Goal: Task Accomplishment & Management: Manage account settings

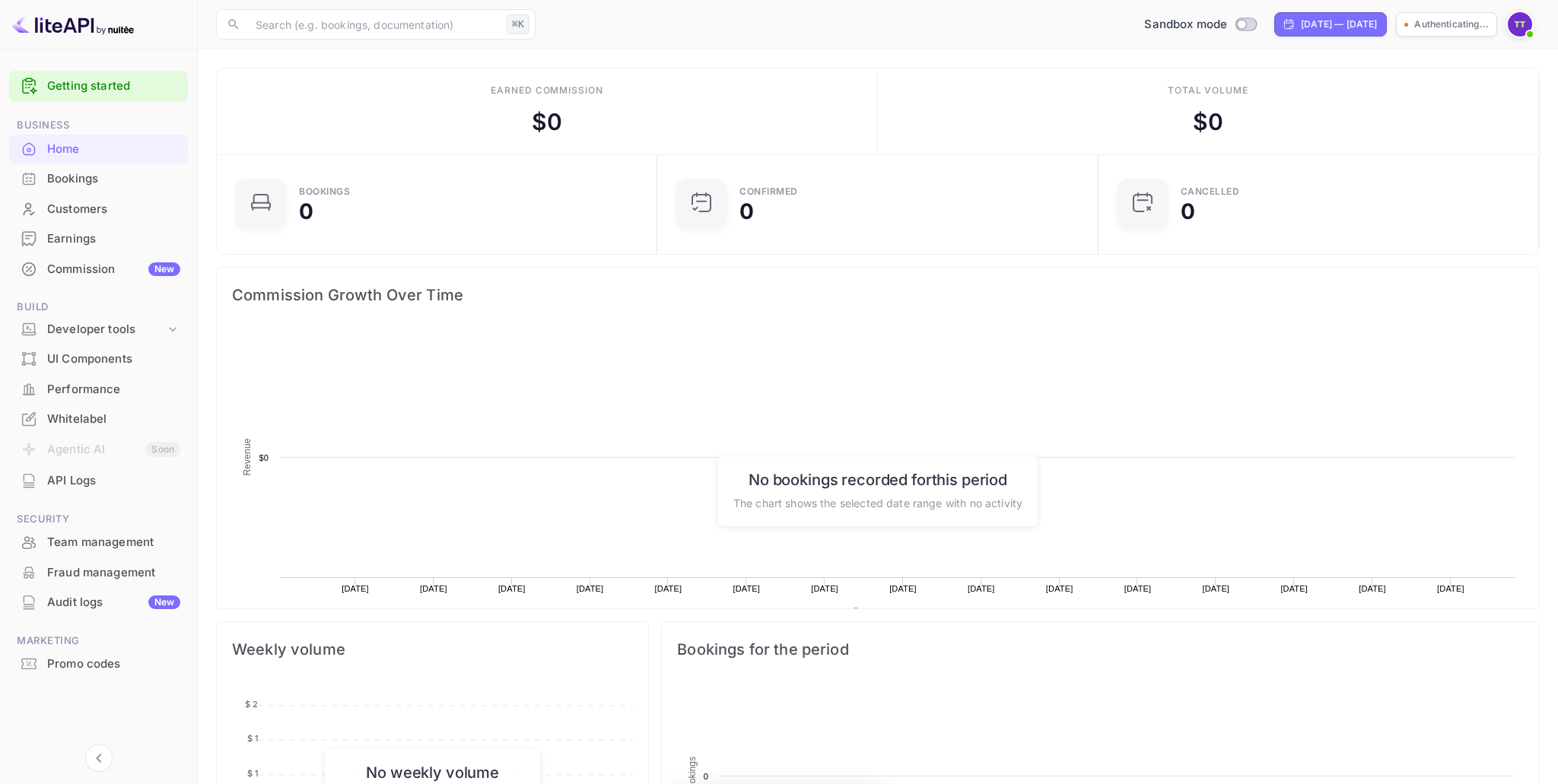
scroll to position [247, 431]
click at [167, 323] on icon at bounding box center [172, 328] width 15 height 15
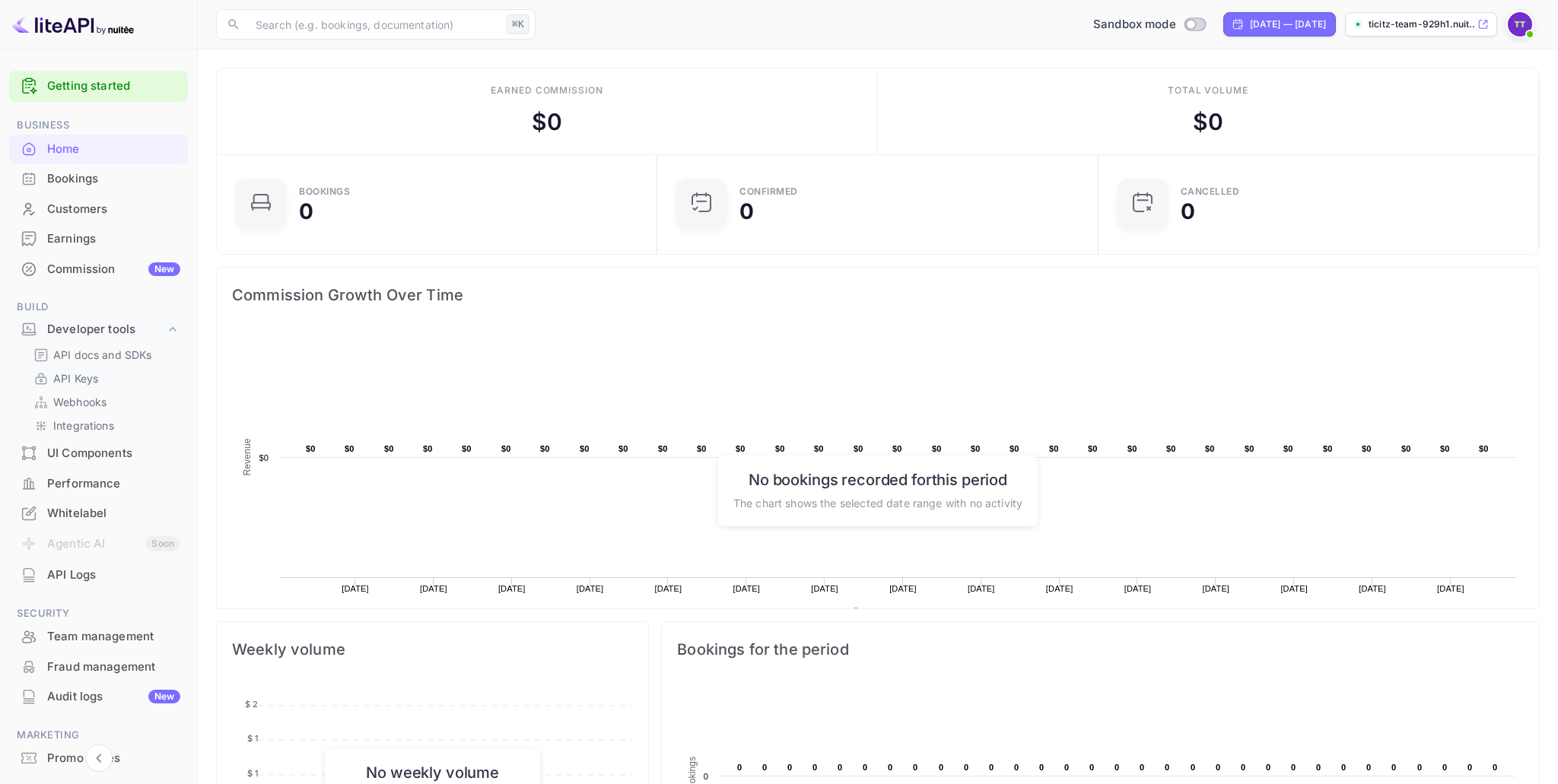
click at [105, 377] on link "API Keys" at bounding box center [104, 378] width 142 height 16
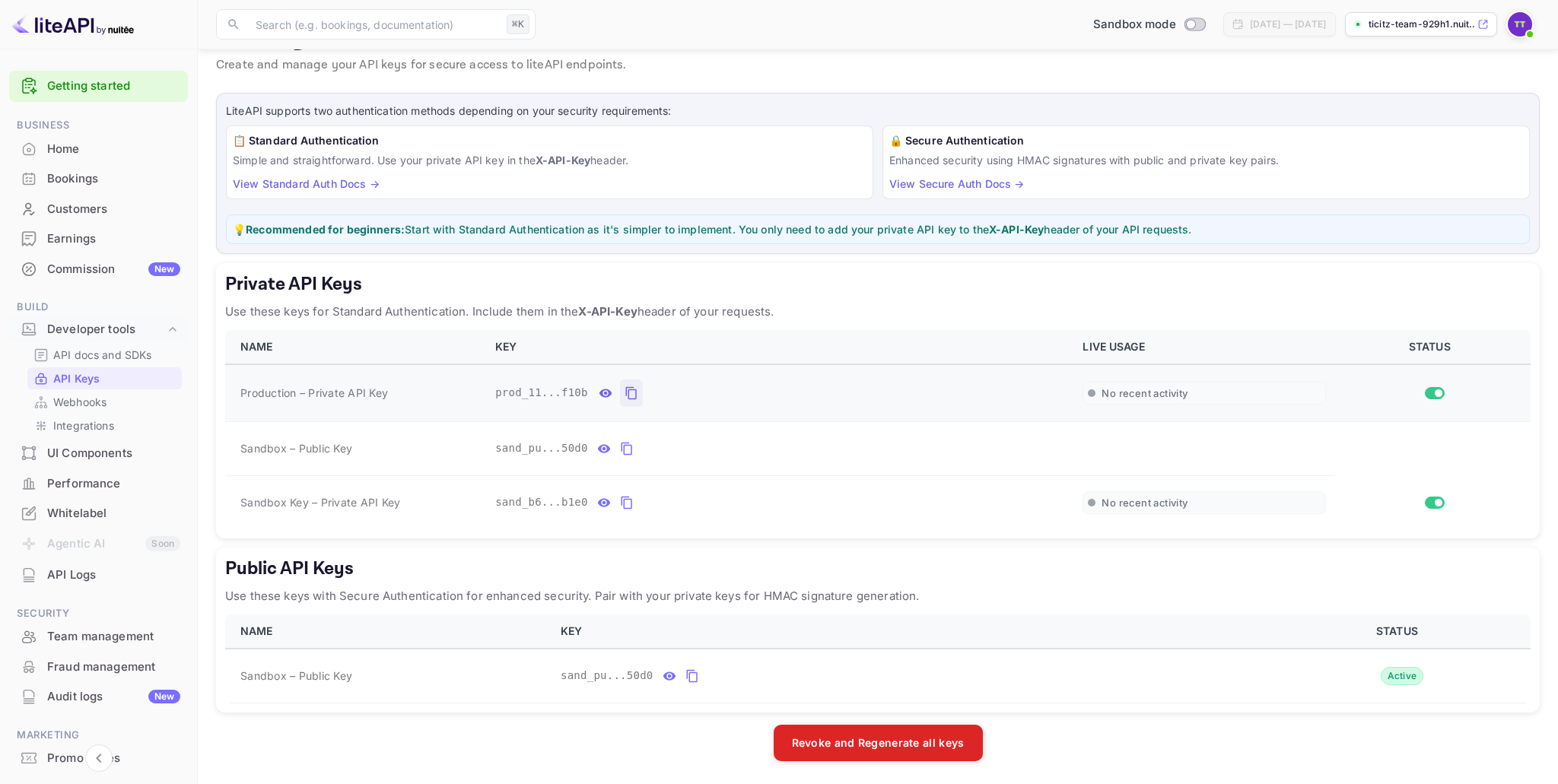
scroll to position [47, 0]
click at [631, 396] on icon "private api keys table" at bounding box center [632, 391] width 14 height 19
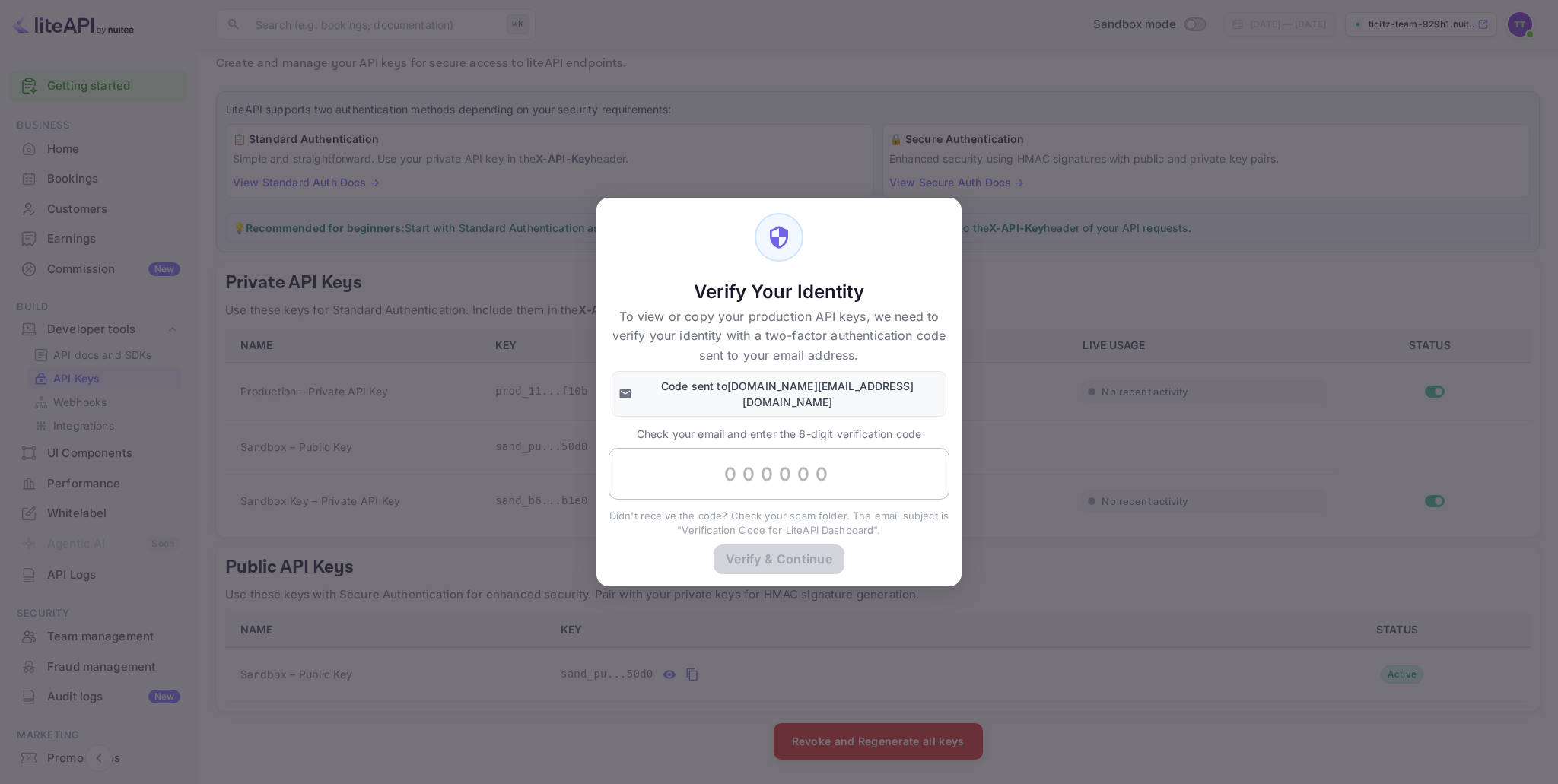
click at [753, 479] on input "text" at bounding box center [779, 473] width 341 height 52
paste input "465852"
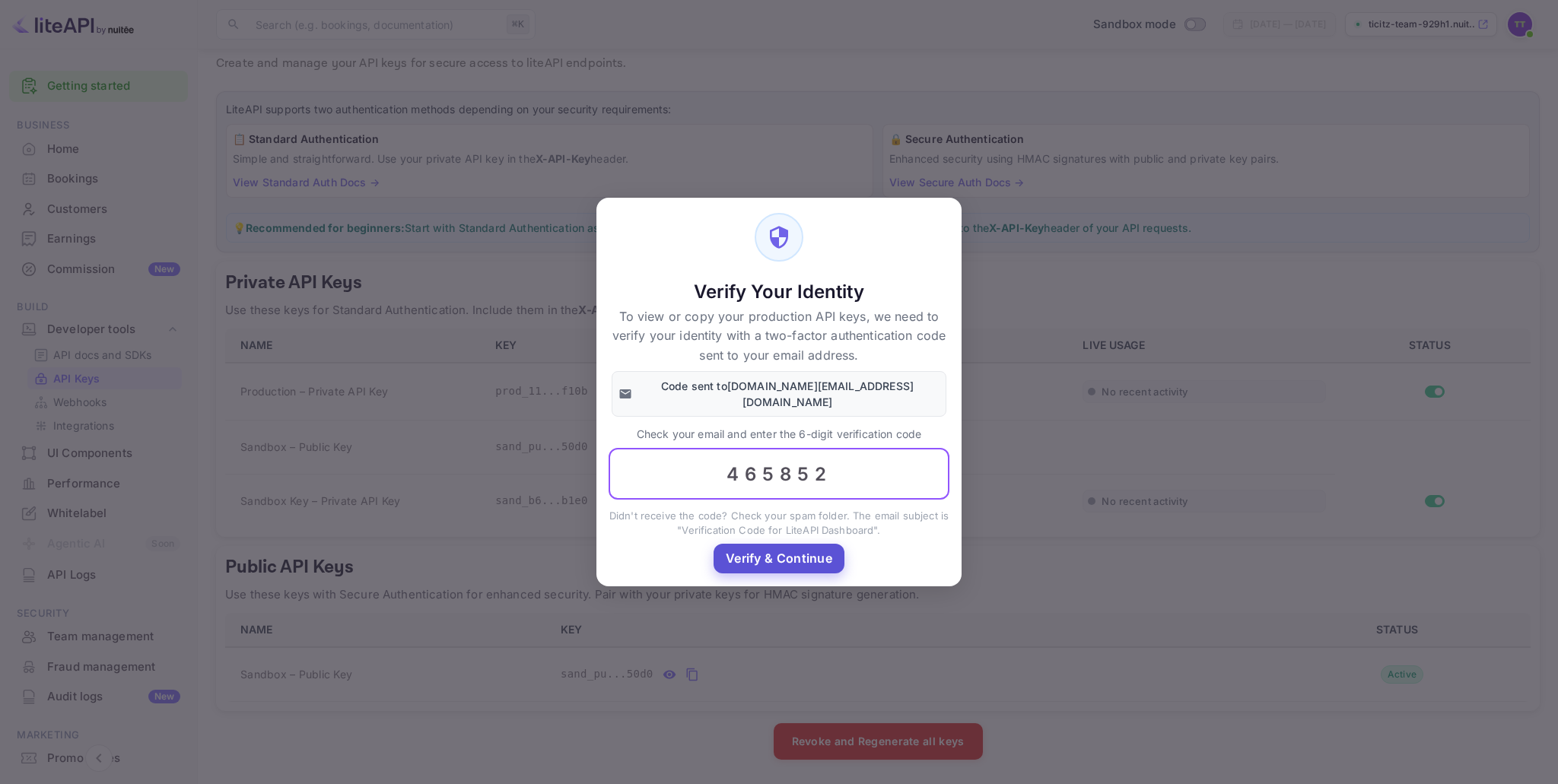
type input "465852"
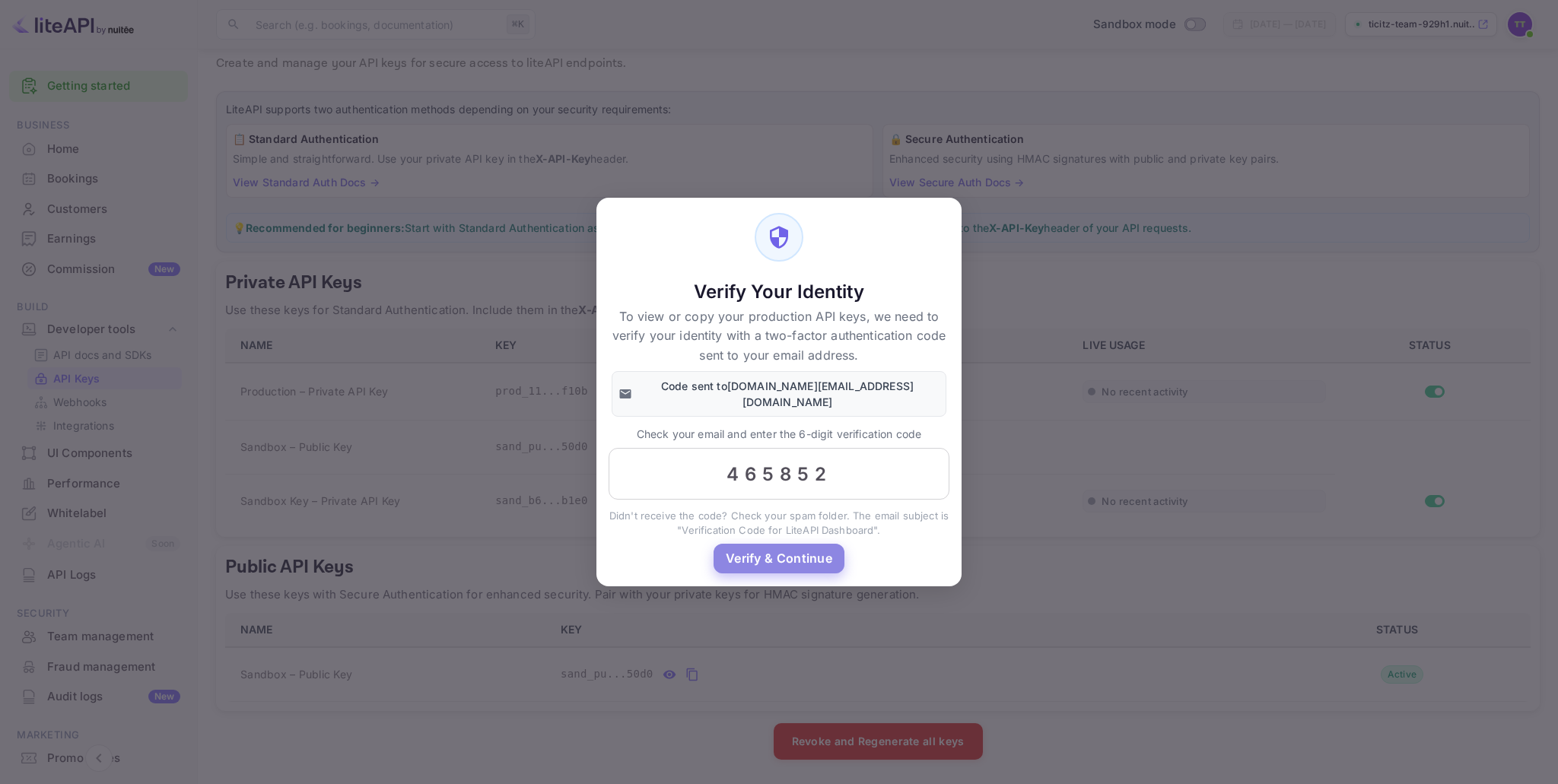
click at [764, 544] on button "Verify & Continue" at bounding box center [779, 559] width 131 height 30
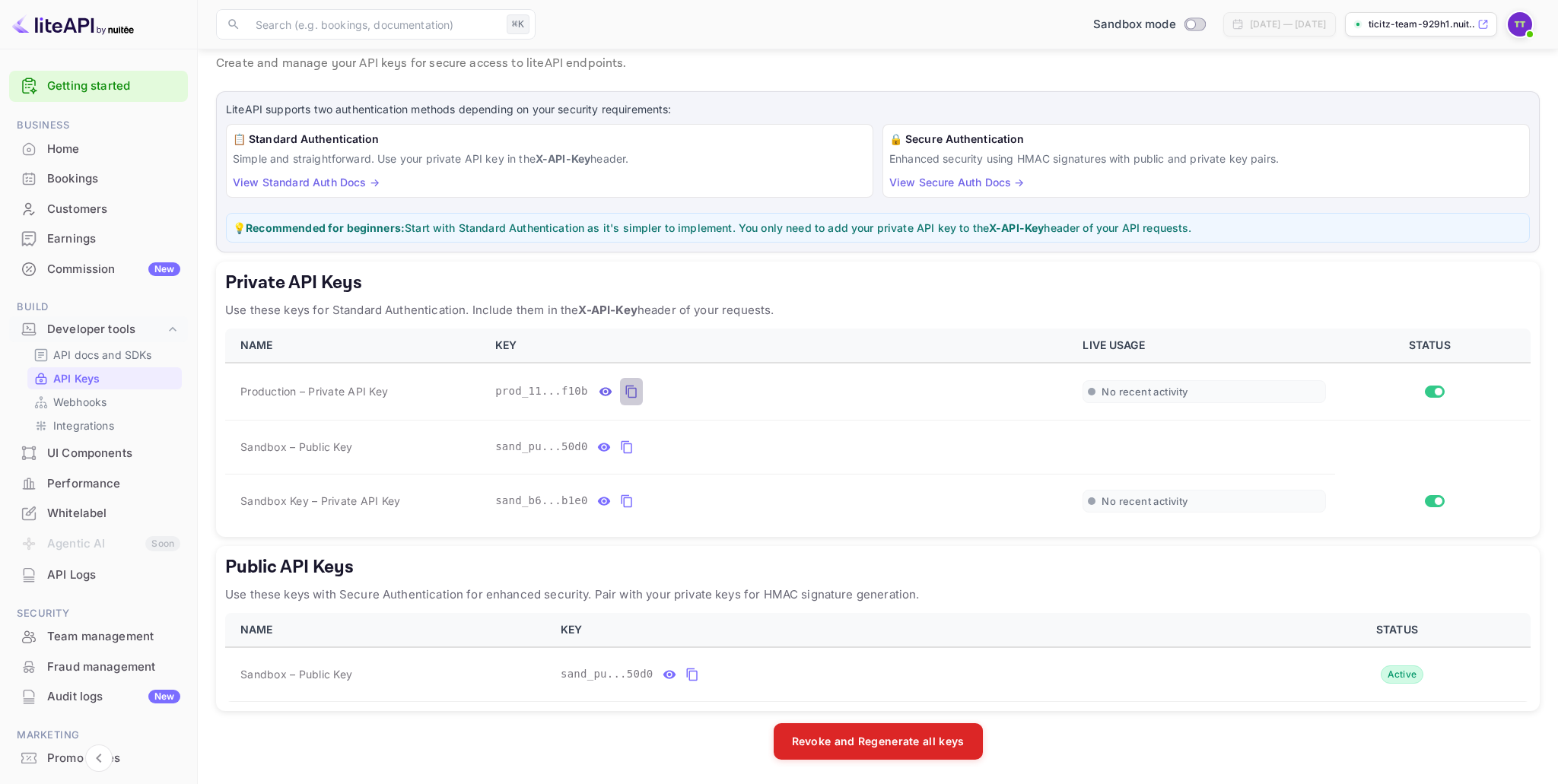
click at [626, 389] on icon "private api keys table" at bounding box center [631, 392] width 11 height 13
